Goal: Find specific page/section: Find specific page/section

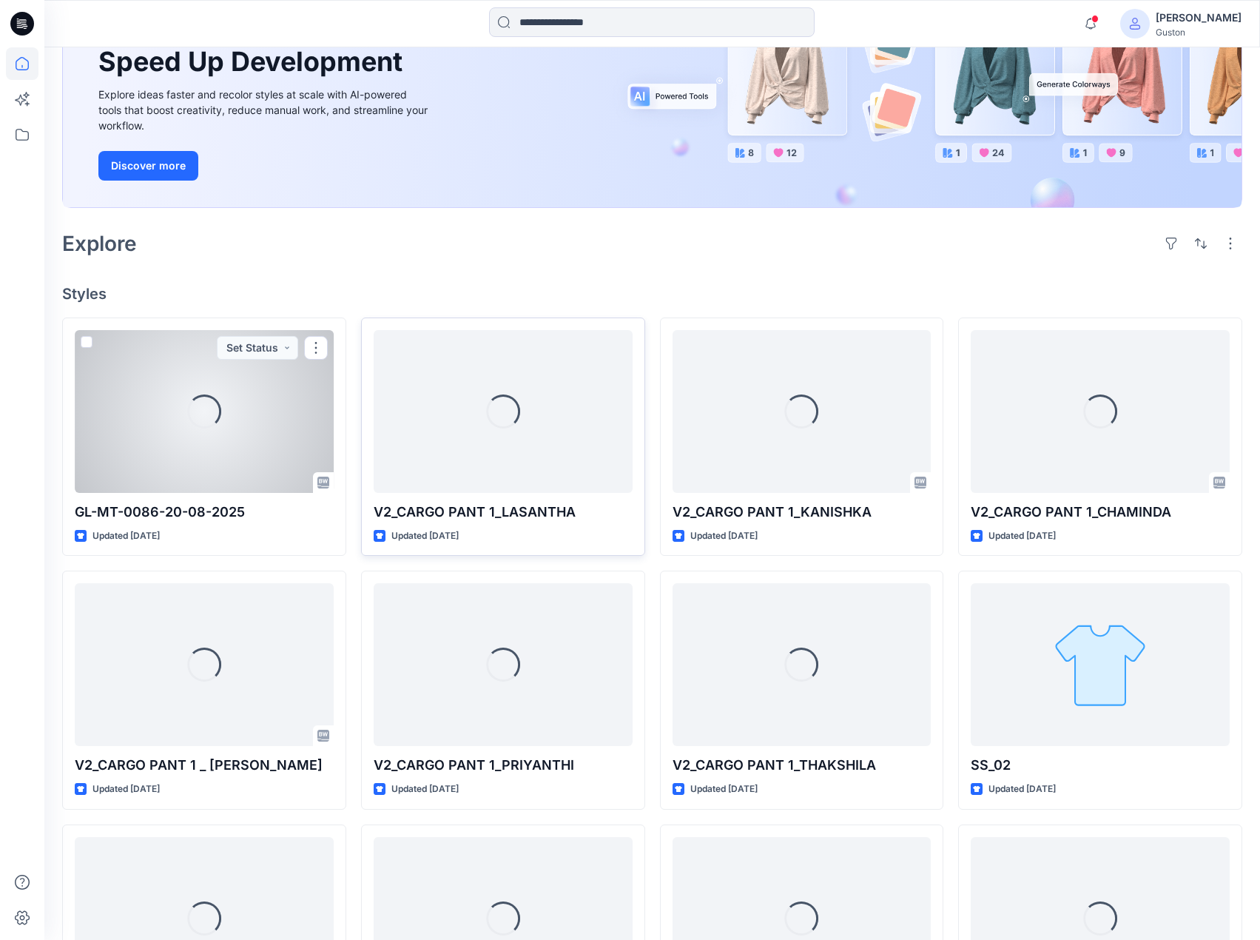
scroll to position [145, 0]
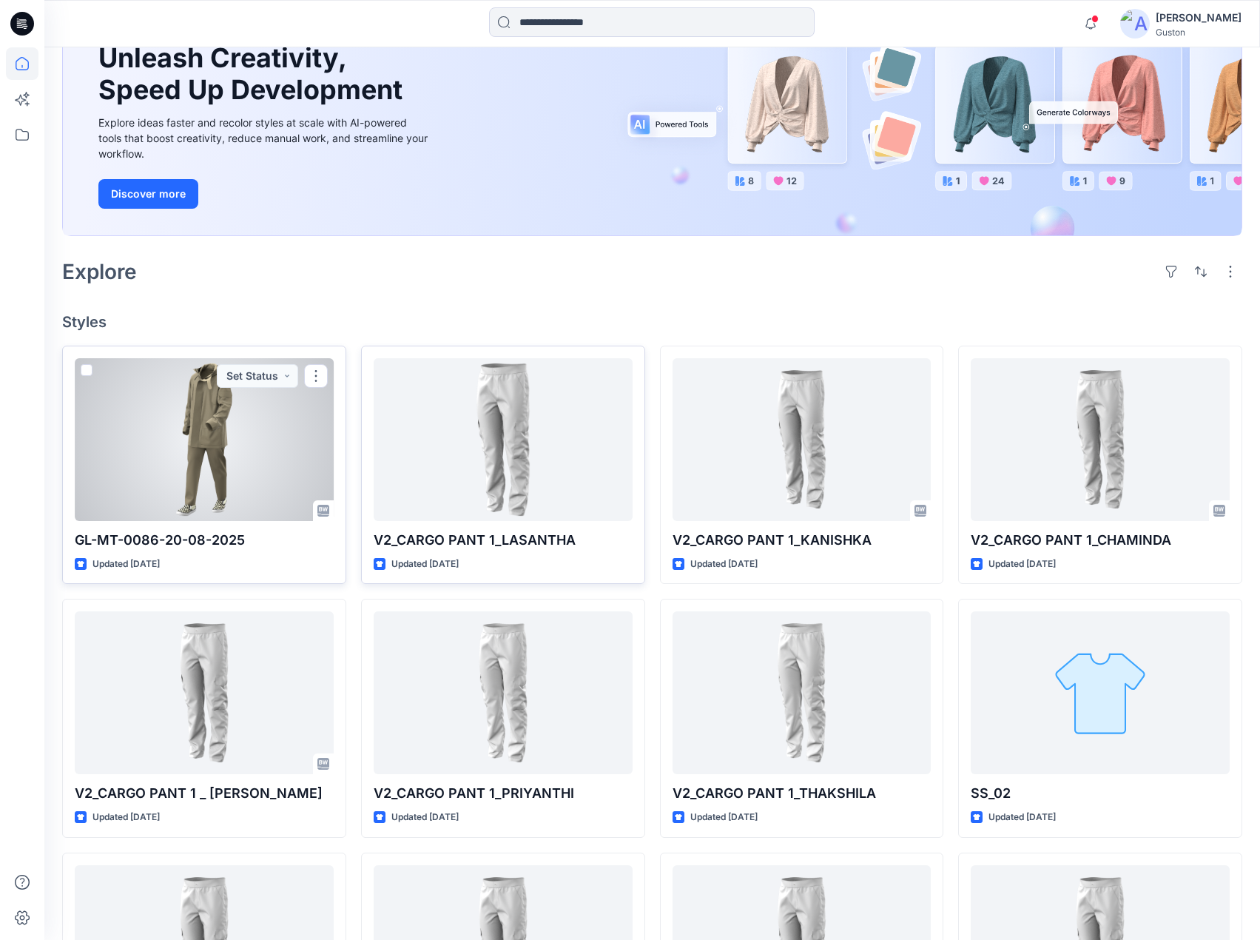
click at [227, 428] on div at bounding box center [204, 439] width 259 height 163
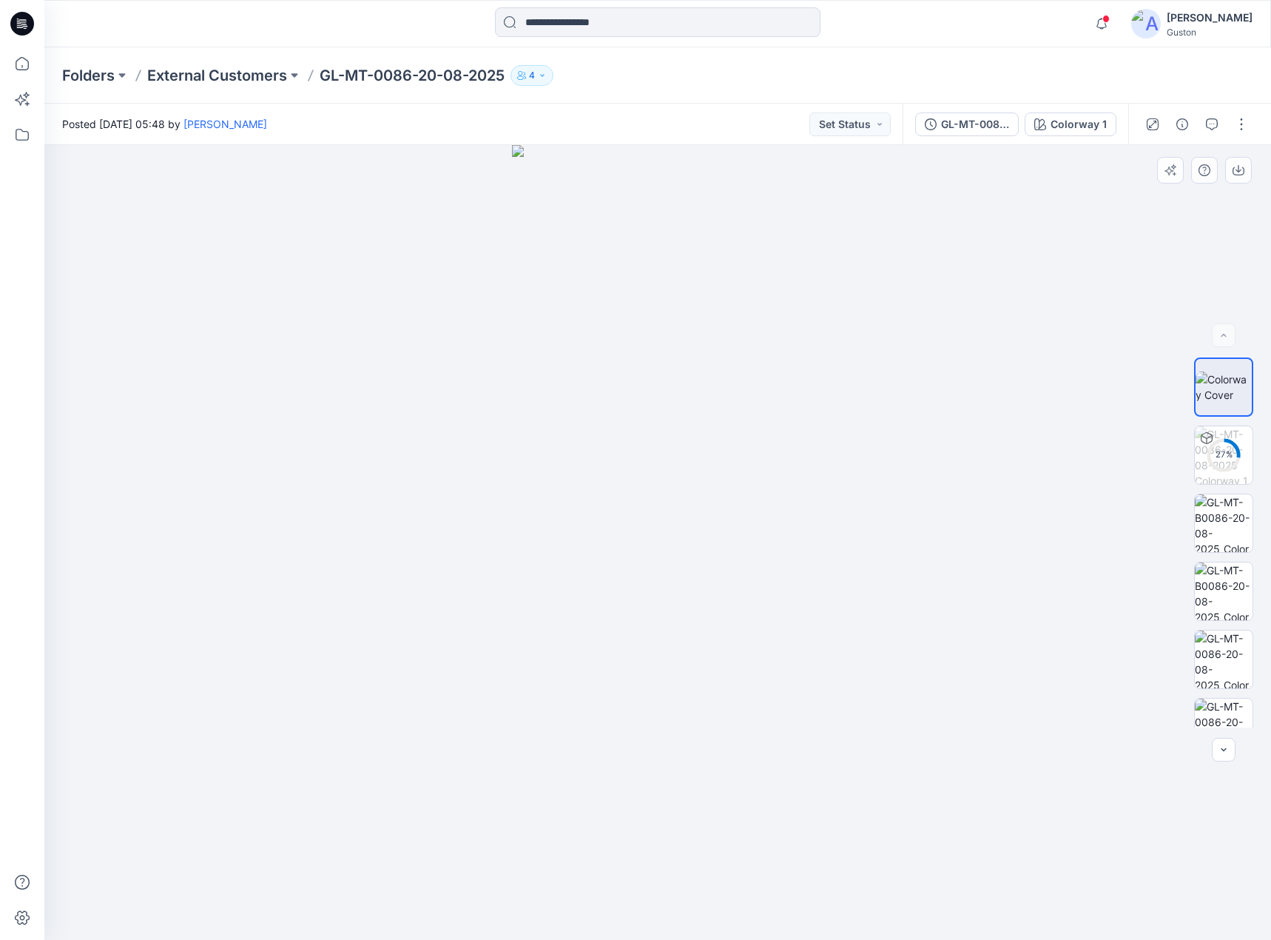
click at [277, 519] on div at bounding box center [657, 542] width 1227 height 795
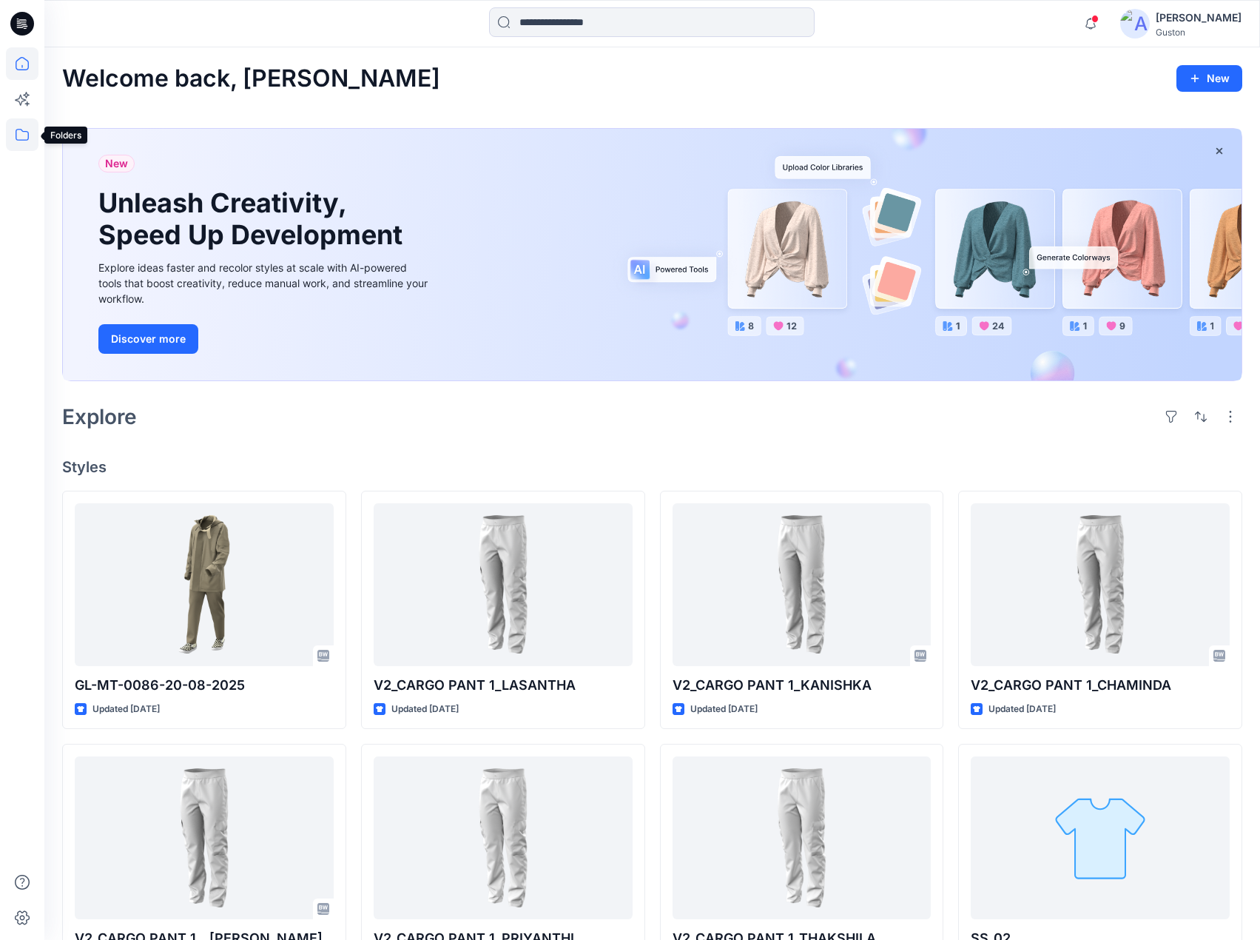
click at [18, 136] on icon at bounding box center [22, 134] width 33 height 33
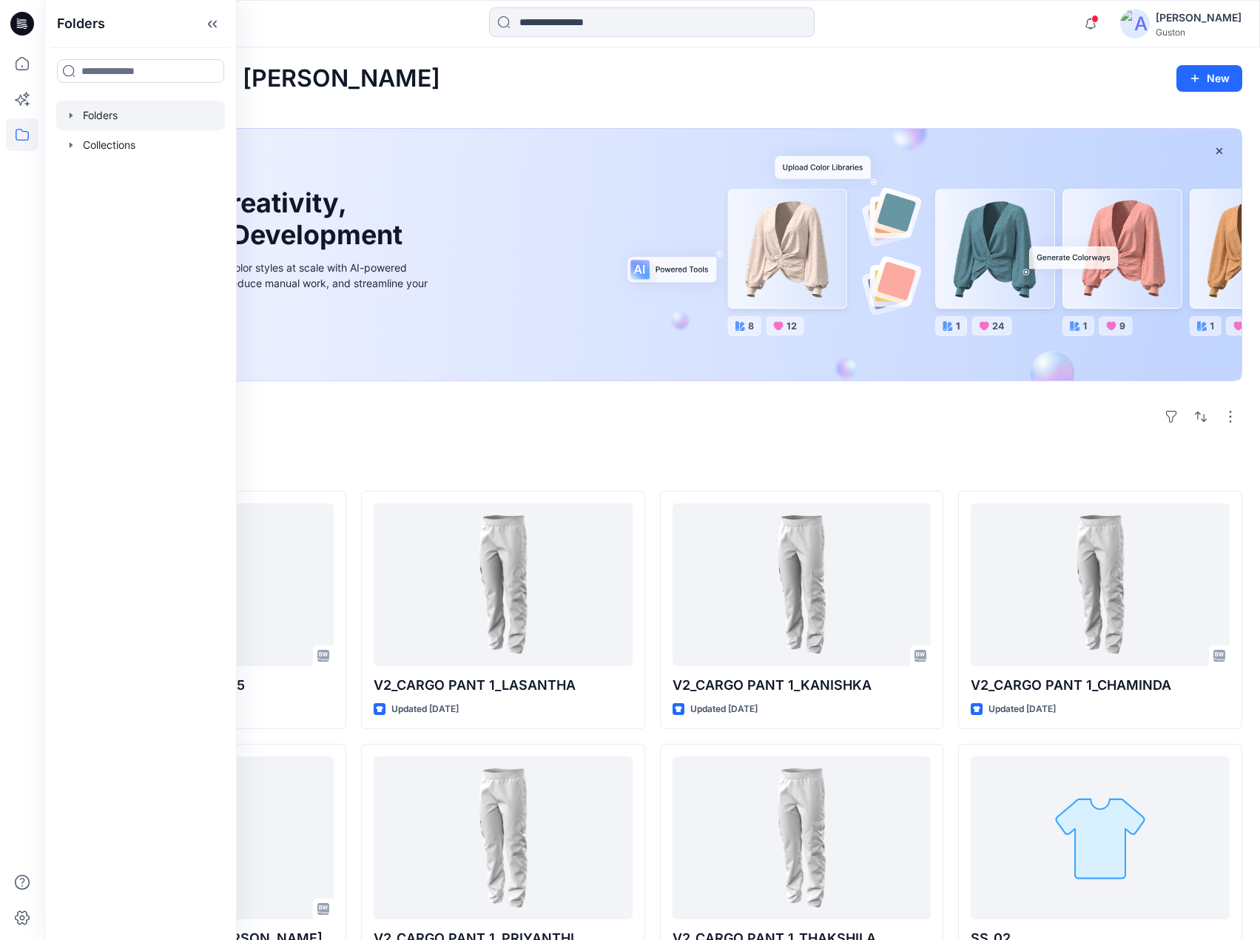
click at [73, 117] on icon "button" at bounding box center [71, 115] width 12 height 12
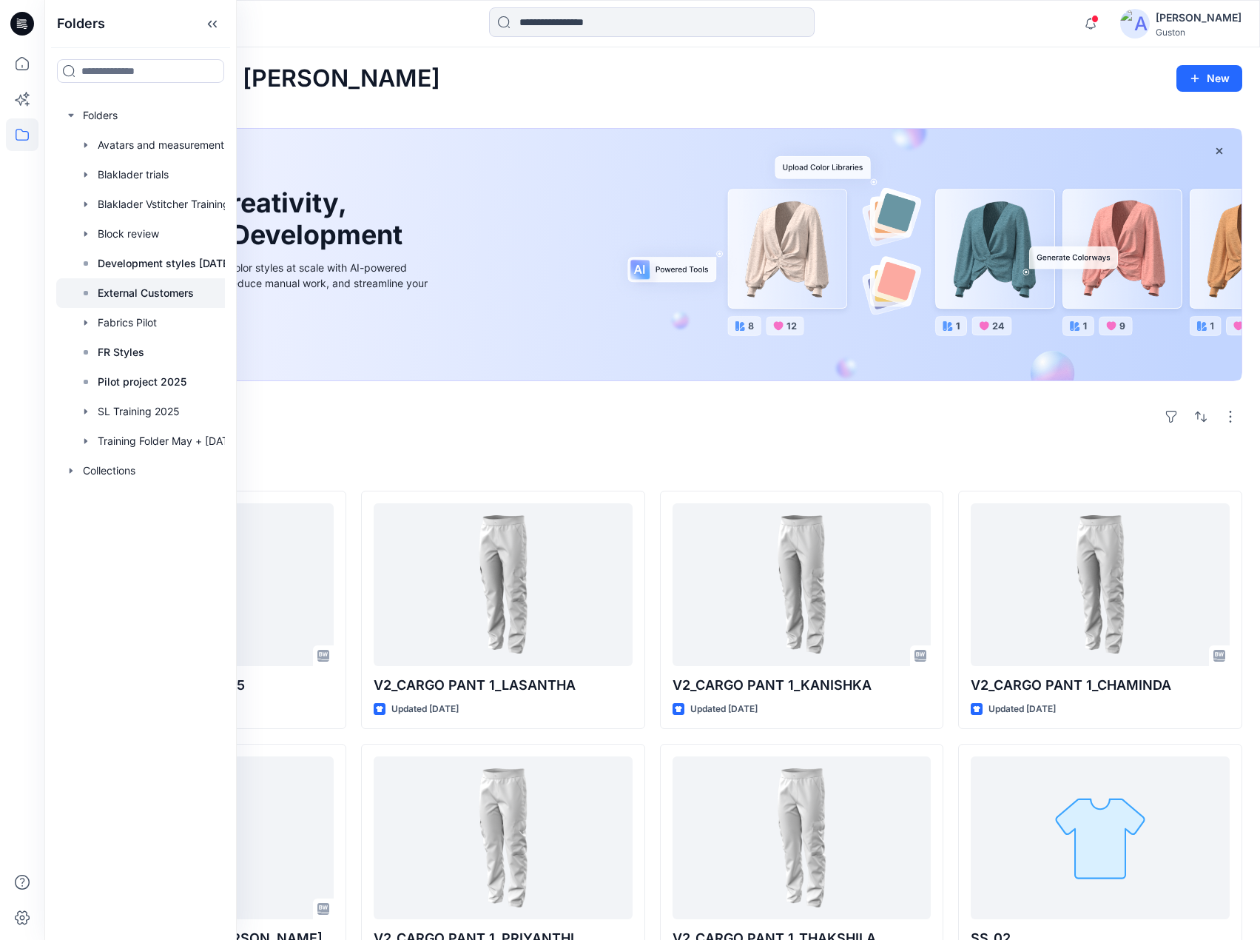
click at [168, 293] on p "External Customers" at bounding box center [146, 293] width 96 height 18
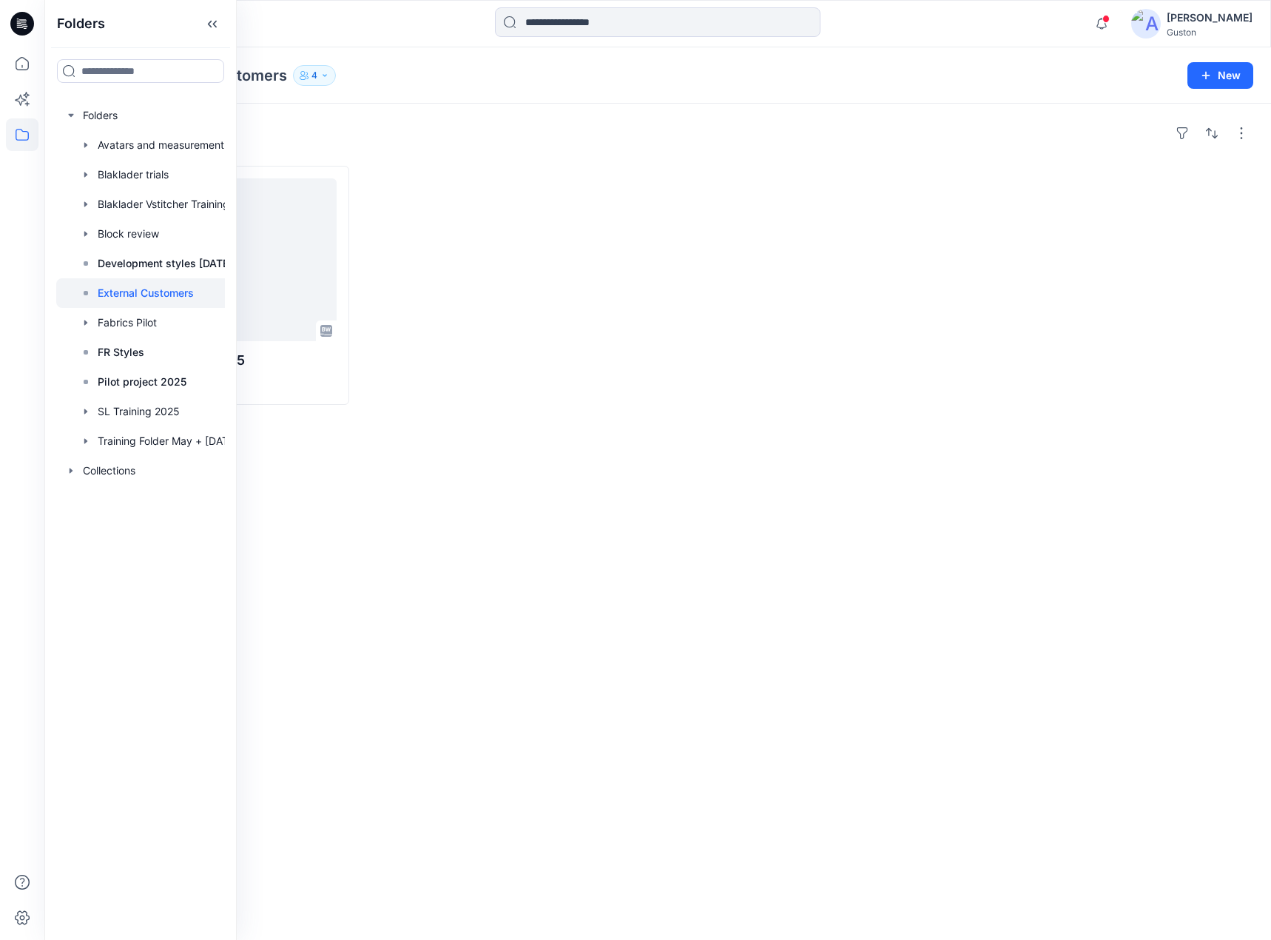
click at [434, 234] on div at bounding box center [507, 285] width 287 height 239
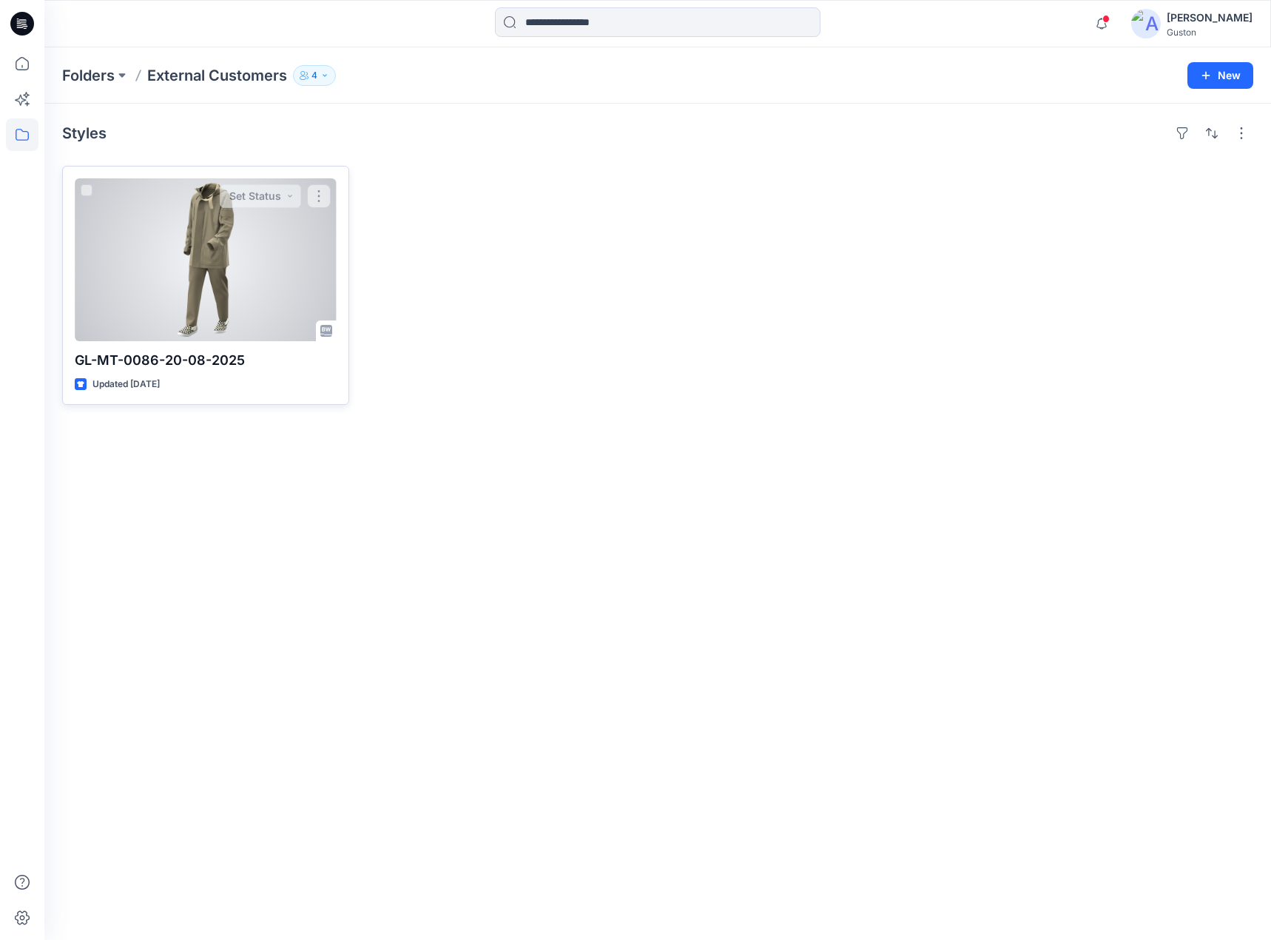
click at [251, 288] on div at bounding box center [206, 259] width 262 height 163
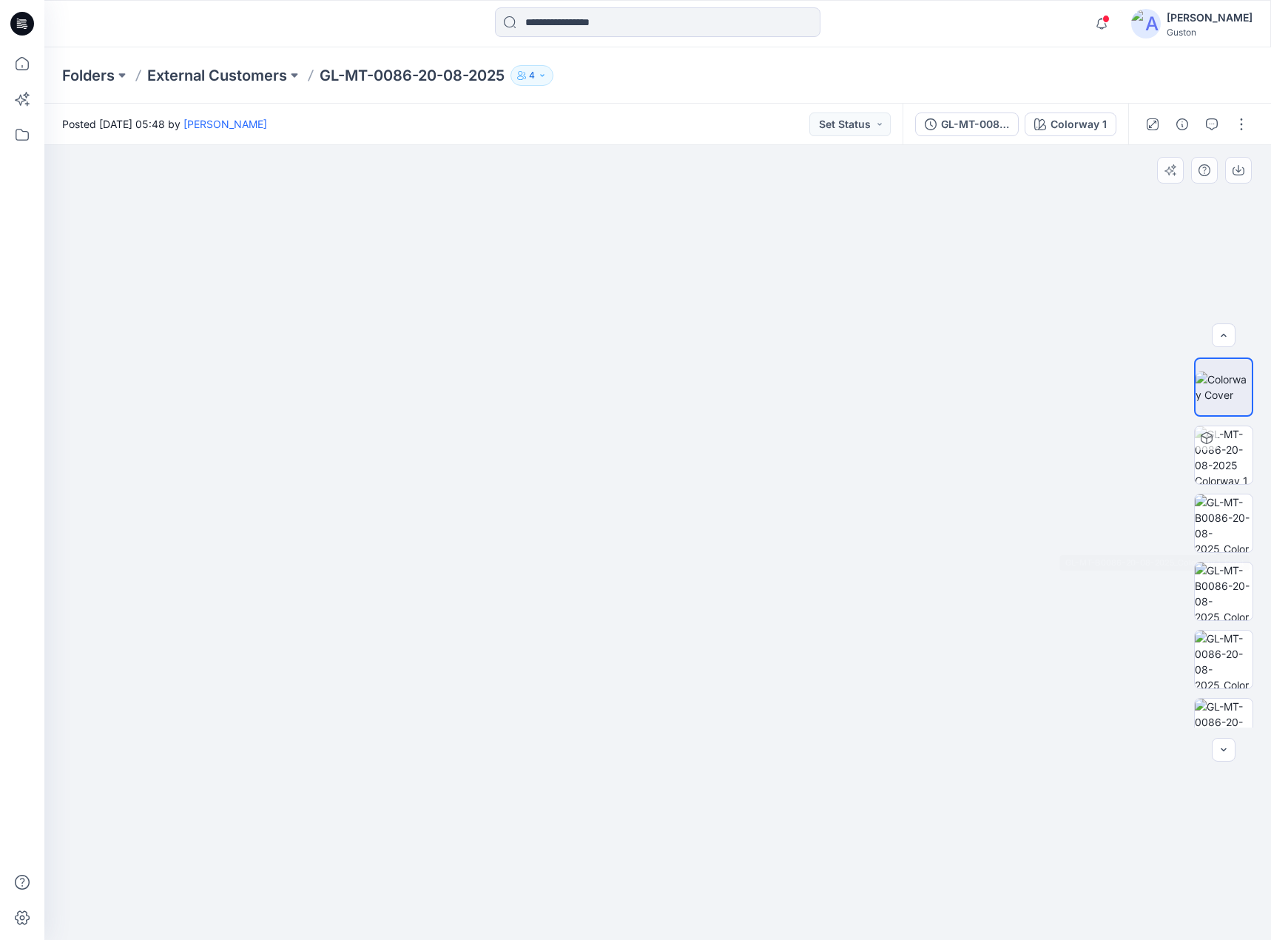
scroll to position [74, 0]
drag, startPoint x: 938, startPoint y: 548, endPoint x: 650, endPoint y: 516, distance: 290.4
click at [826, 585] on div at bounding box center [657, 542] width 1227 height 795
